Goal: Information Seeking & Learning: Learn about a topic

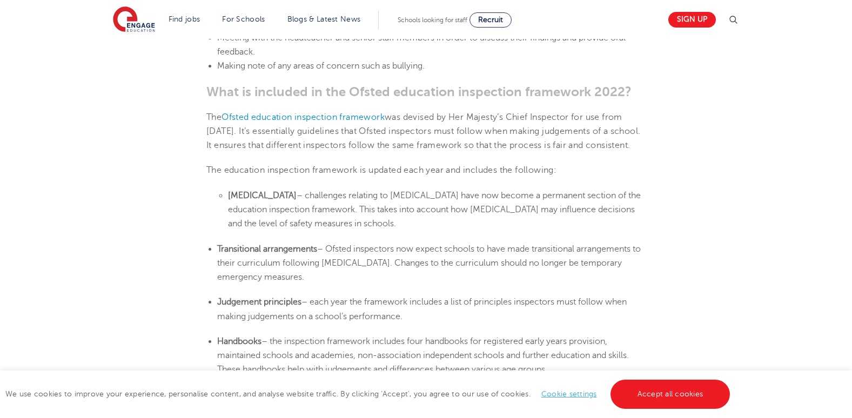
scroll to position [1887, 0]
click at [411, 174] on span "The education inspection framework is updated each year and includes the follow…" at bounding box center [381, 170] width 350 height 10
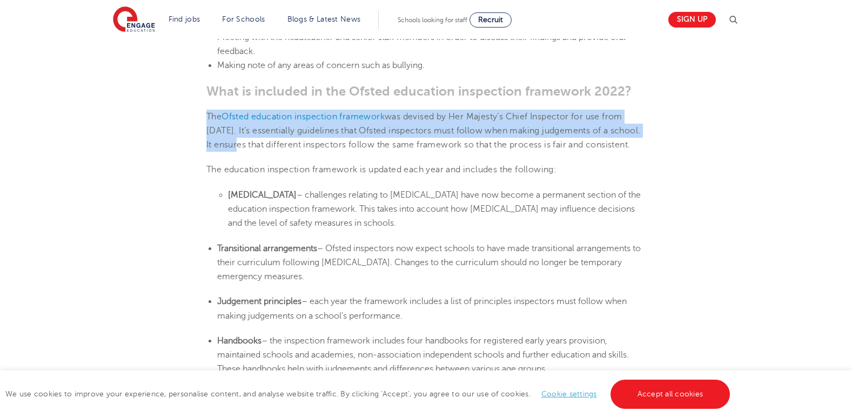
drag, startPoint x: 207, startPoint y: 129, endPoint x: 254, endPoint y: 158, distance: 55.5
click at [254, 152] on p "The Ofsted education inspection framework was devised by Her Majesty’s Chief In…" at bounding box center [425, 131] width 439 height 43
copy p "The Ofsted education inspection framework was devised by Her Majesty’s Chief In…"
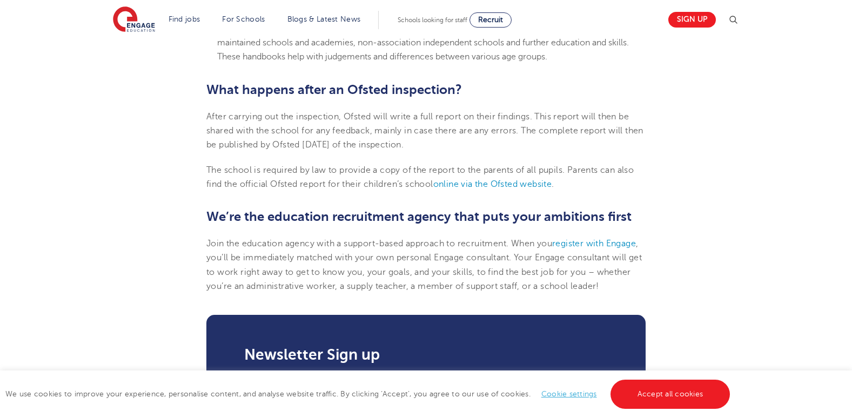
scroll to position [2199, 0]
drag, startPoint x: 525, startPoint y: 159, endPoint x: 532, endPoint y: 167, distance: 11.1
click at [532, 152] on p "After carrying out the inspection, Ofsted will write a full report on their fin…" at bounding box center [425, 130] width 439 height 43
copy span "The complete report will then be published by Ofsted [DATE] of the inspection."
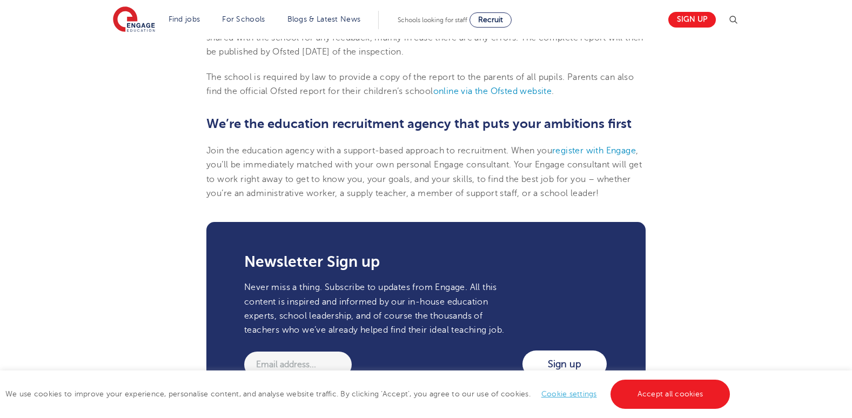
scroll to position [2292, 0]
